Goal: Task Accomplishment & Management: Manage account settings

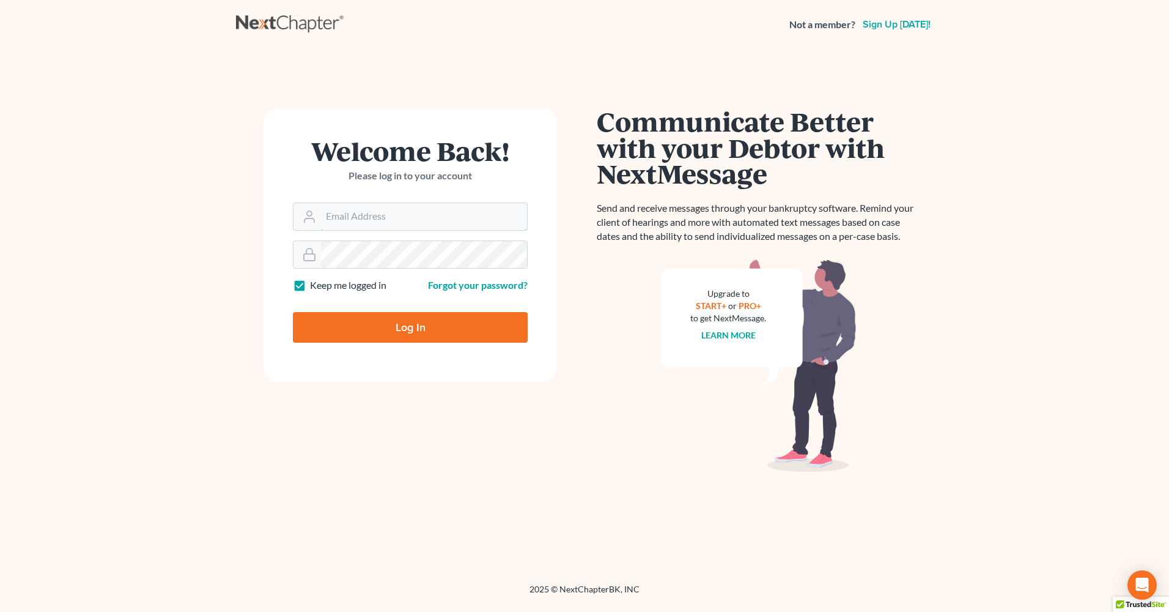
type input "[EMAIL_ADDRESS][DOMAIN_NAME]"
click at [467, 321] on input "Log In" at bounding box center [410, 327] width 235 height 31
type input "Thinking..."
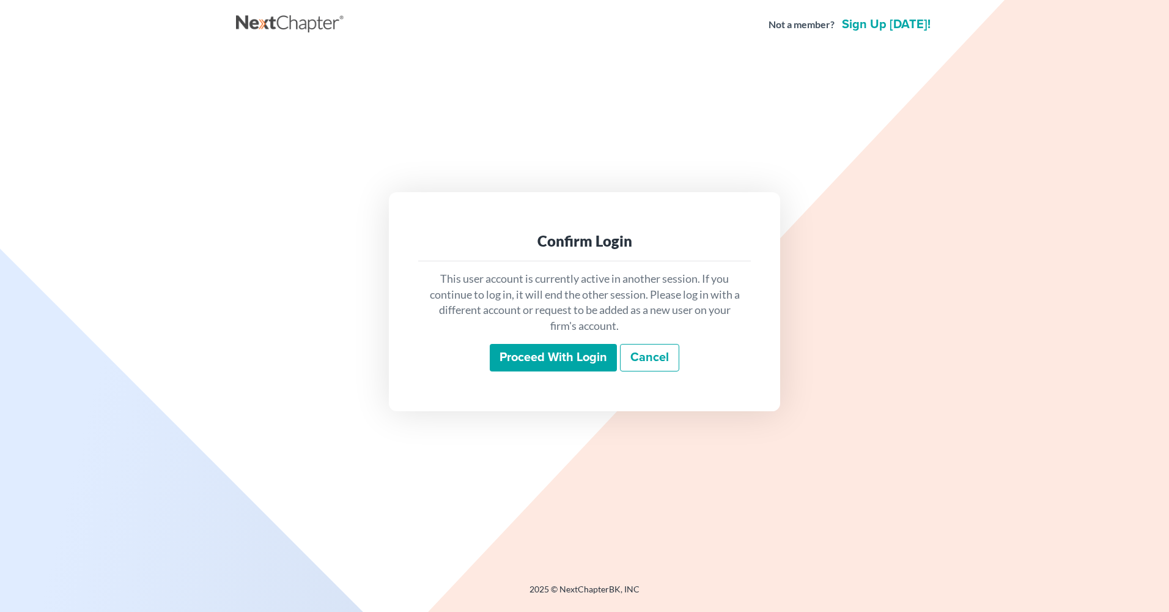
click at [563, 363] on input "Proceed with login" at bounding box center [553, 358] width 127 height 28
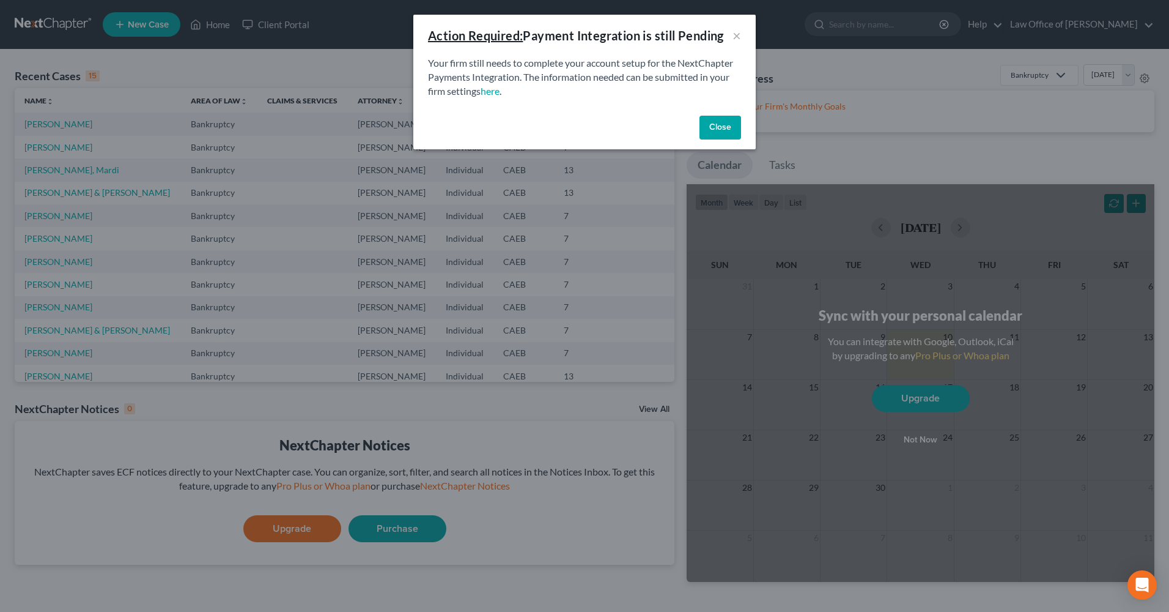
click at [721, 122] on button "Close" at bounding box center [721, 128] width 42 height 24
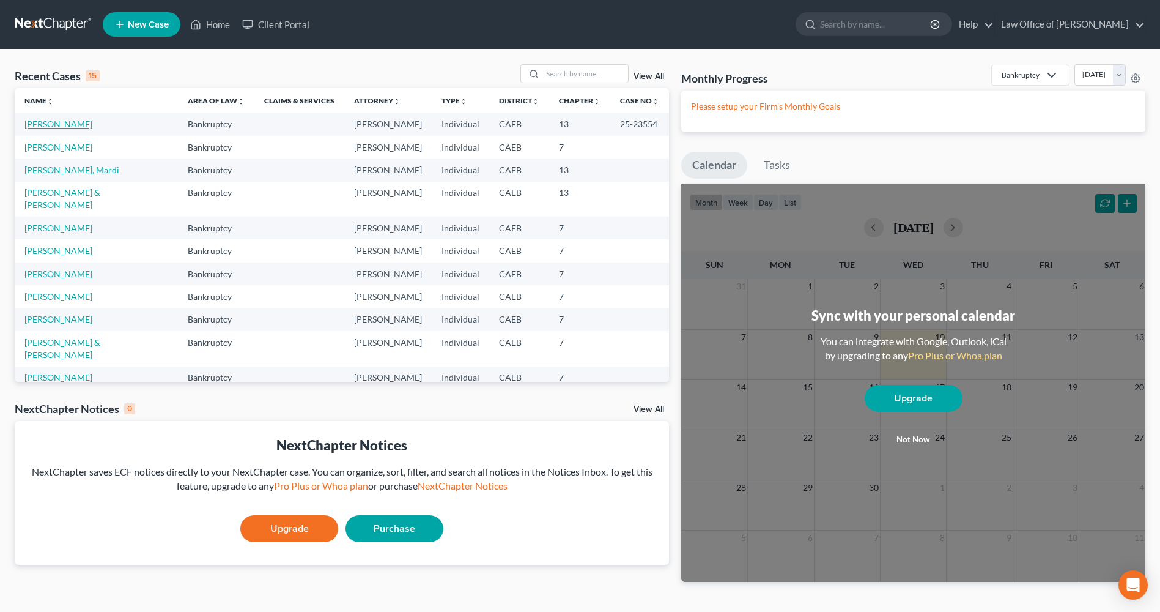
click at [54, 127] on link "Anderson, Michael" at bounding box center [58, 124] width 68 height 10
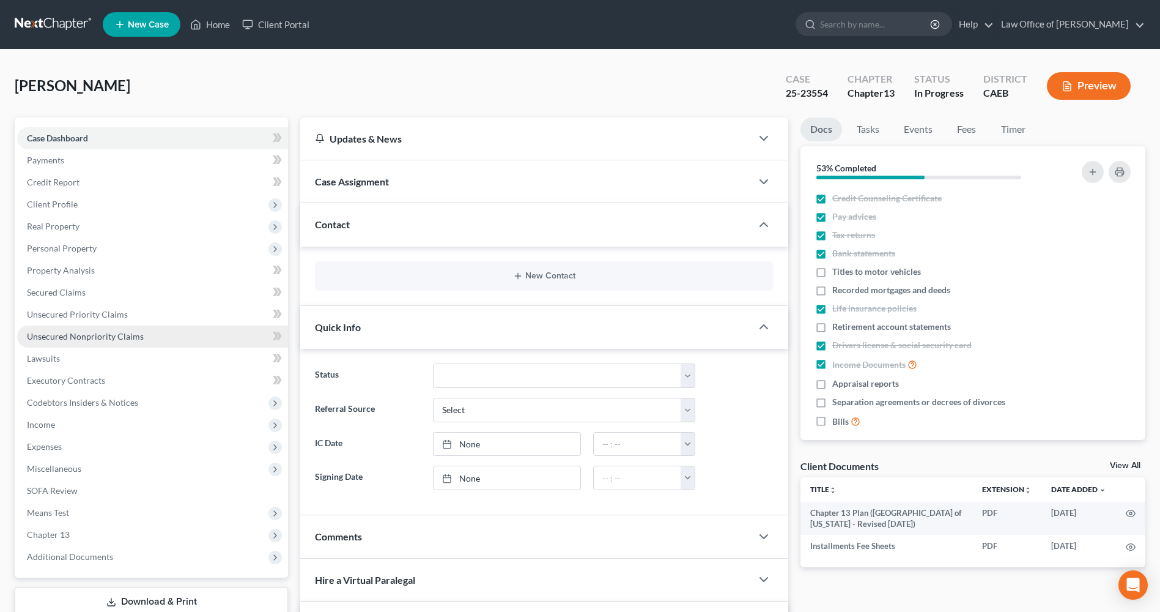
click at [91, 339] on span "Unsecured Nonpriority Claims" at bounding box center [85, 336] width 117 height 10
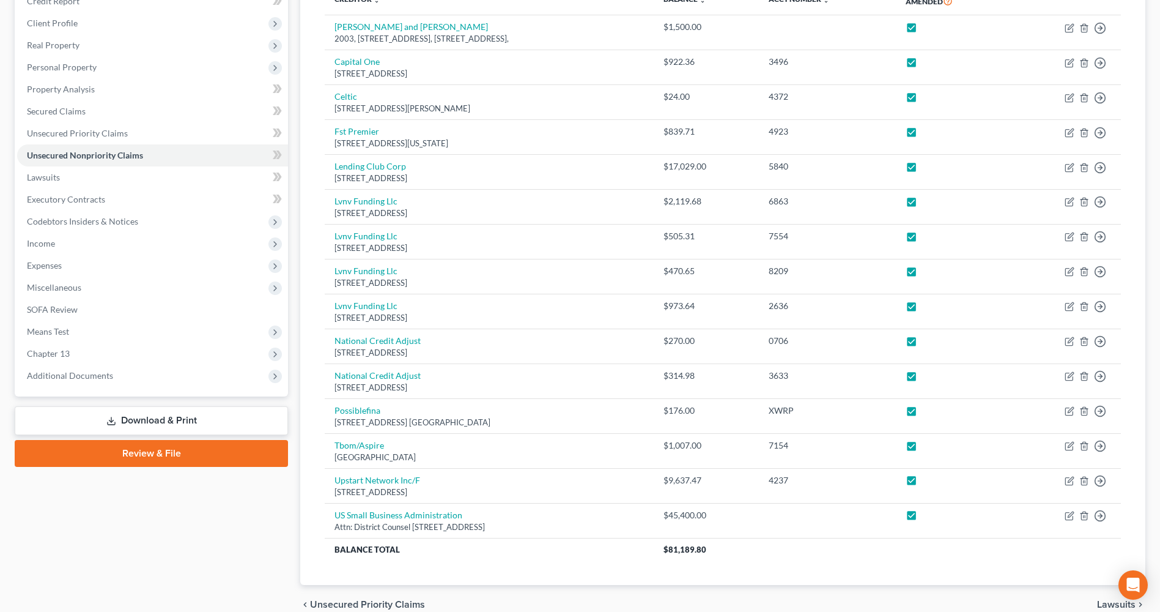
scroll to position [183, 0]
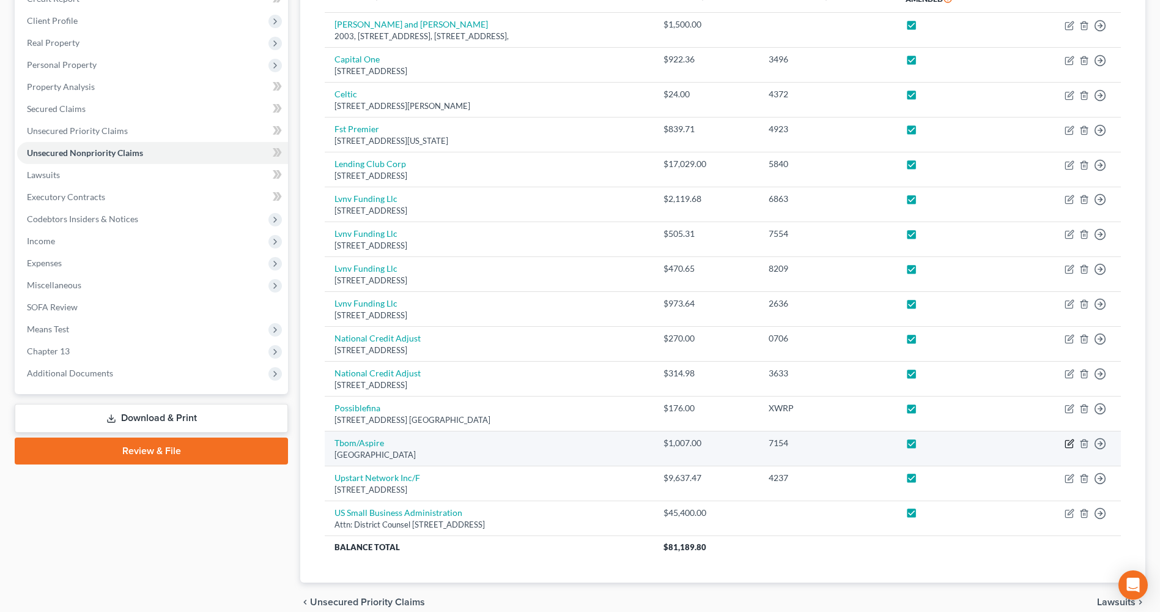
click at [1068, 444] on icon "button" at bounding box center [1070, 444] width 10 height 10
select select "10"
select select "2"
select select "0"
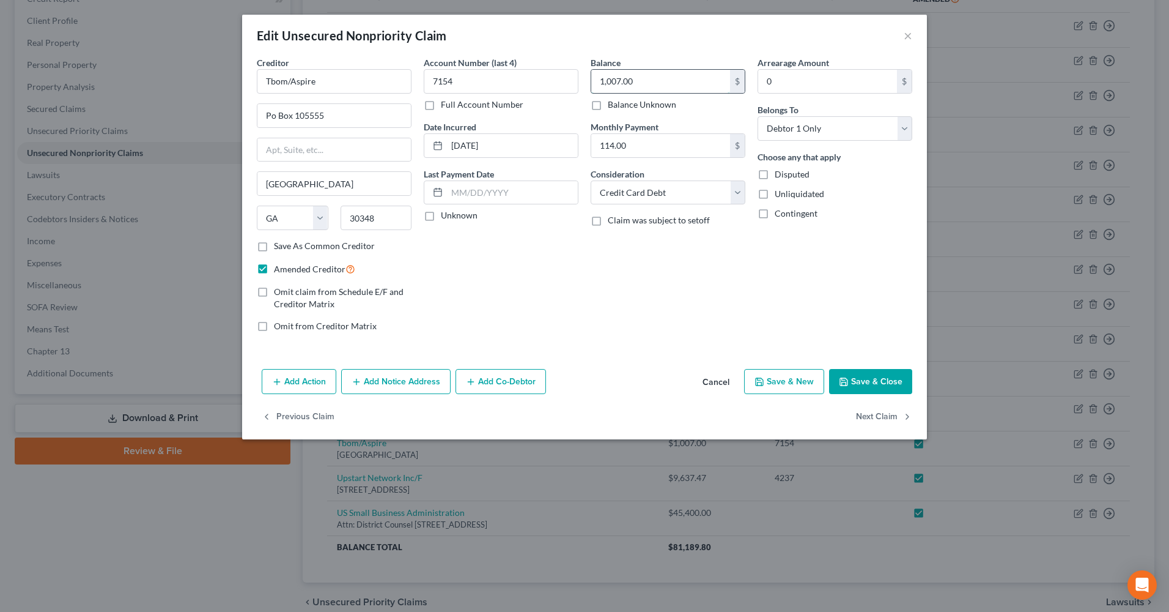
click at [683, 80] on input "1,007.00" at bounding box center [660, 81] width 139 height 23
type input "1,007.81"
click at [864, 372] on button "Save & Close" at bounding box center [870, 382] width 83 height 26
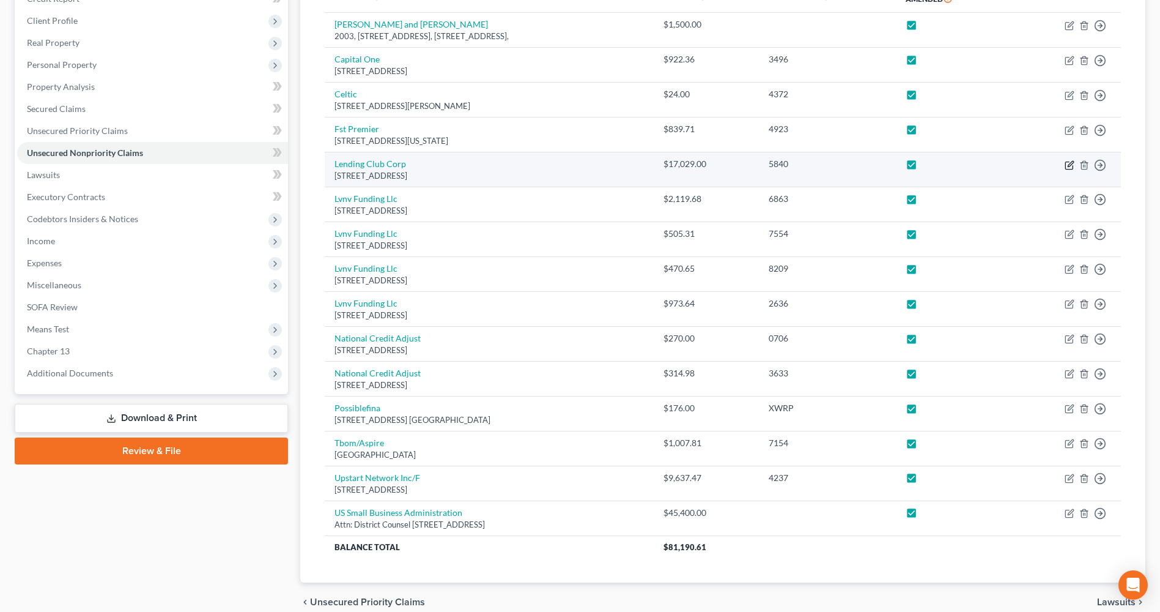
click at [1068, 167] on icon "button" at bounding box center [1070, 165] width 10 height 10
select select "4"
select select "0"
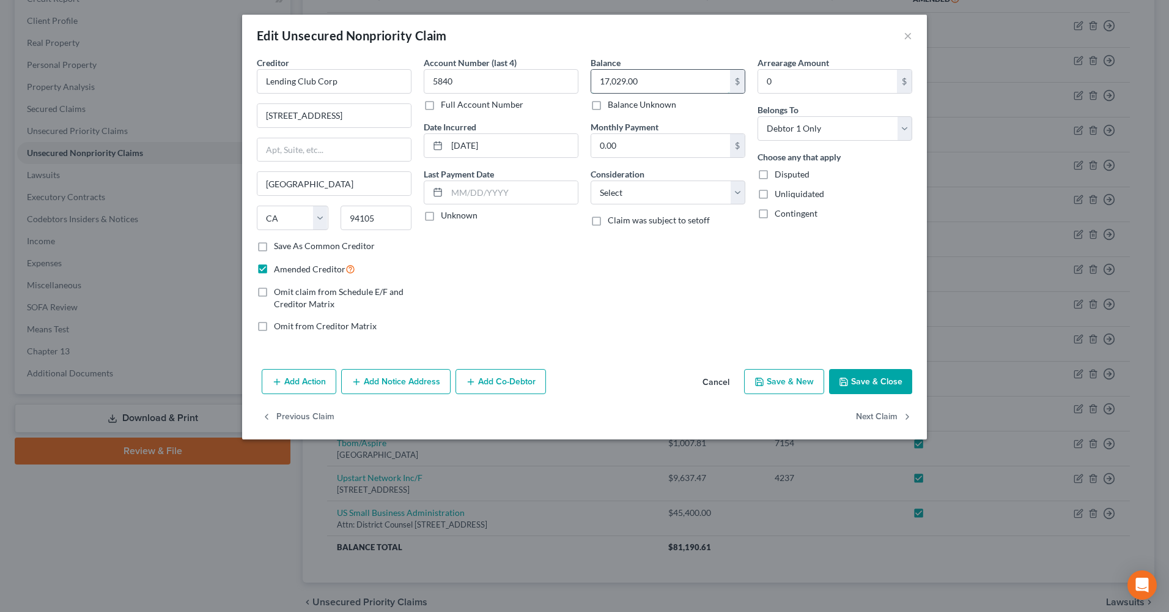
click at [691, 92] on input "17,029.00" at bounding box center [660, 81] width 139 height 23
type input "14,189"
click at [862, 380] on button "Save & Close" at bounding box center [870, 382] width 83 height 26
